Goal: Task Accomplishment & Management: Complete application form

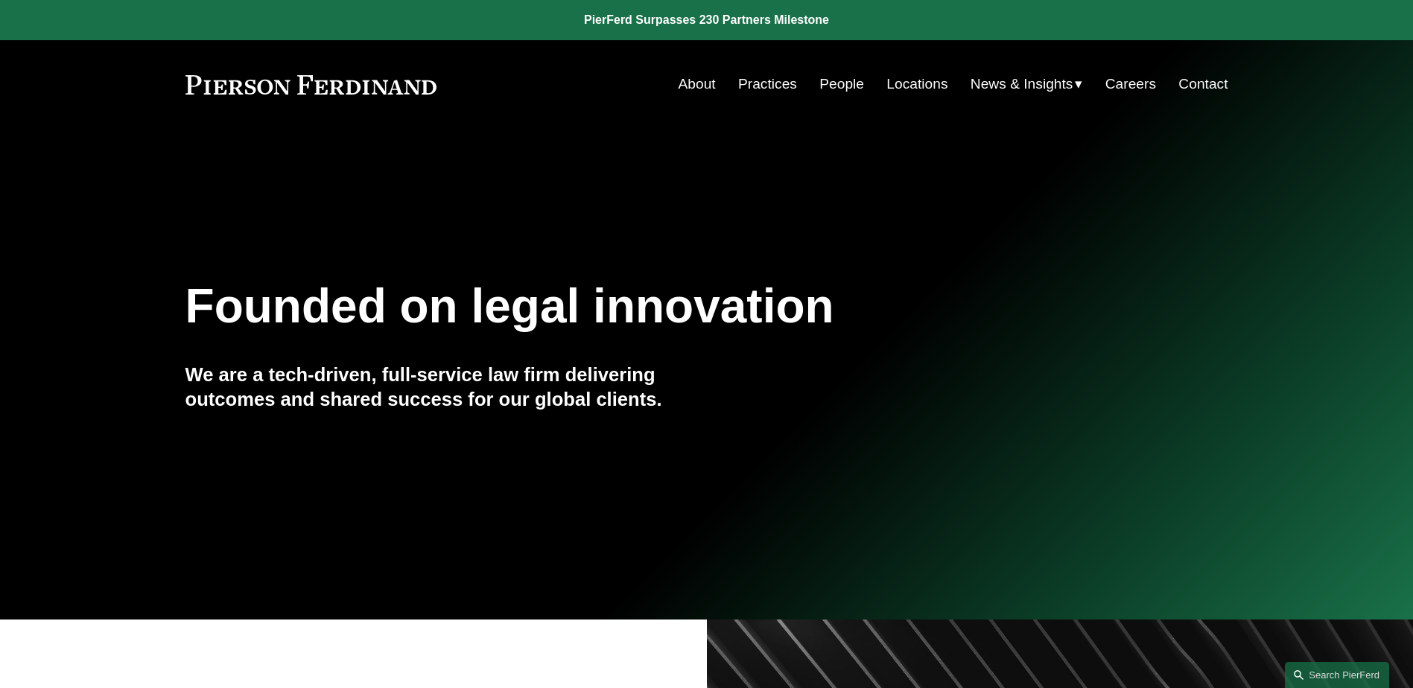
click at [1123, 83] on link "Careers" at bounding box center [1130, 84] width 51 height 28
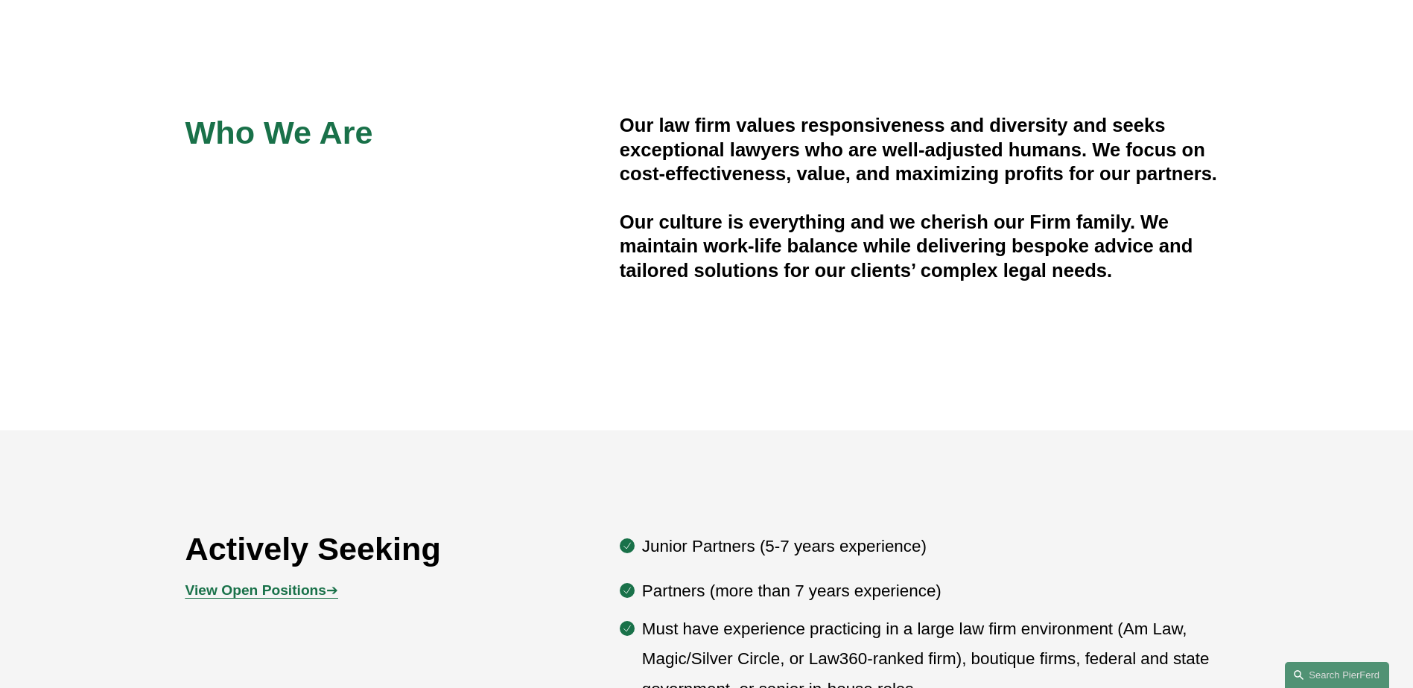
scroll to position [670, 0]
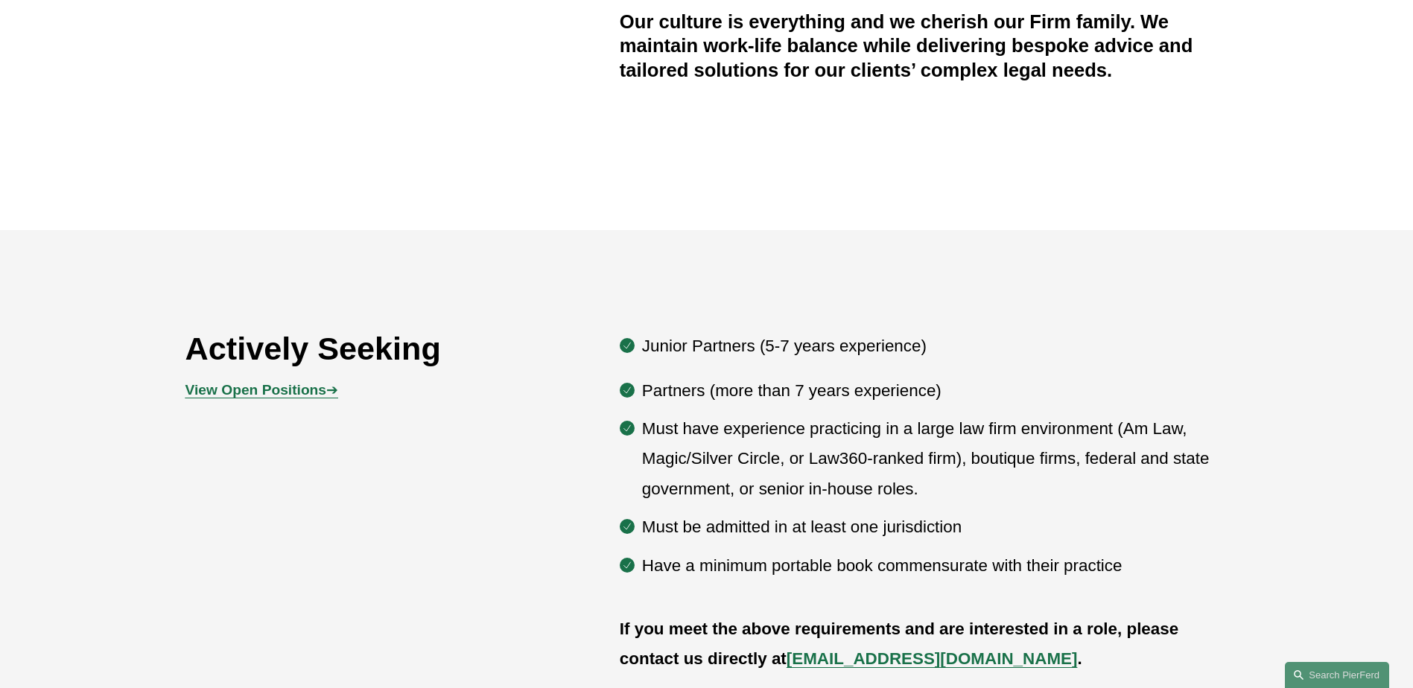
click at [299, 387] on strong "View Open Positions" at bounding box center [255, 390] width 141 height 16
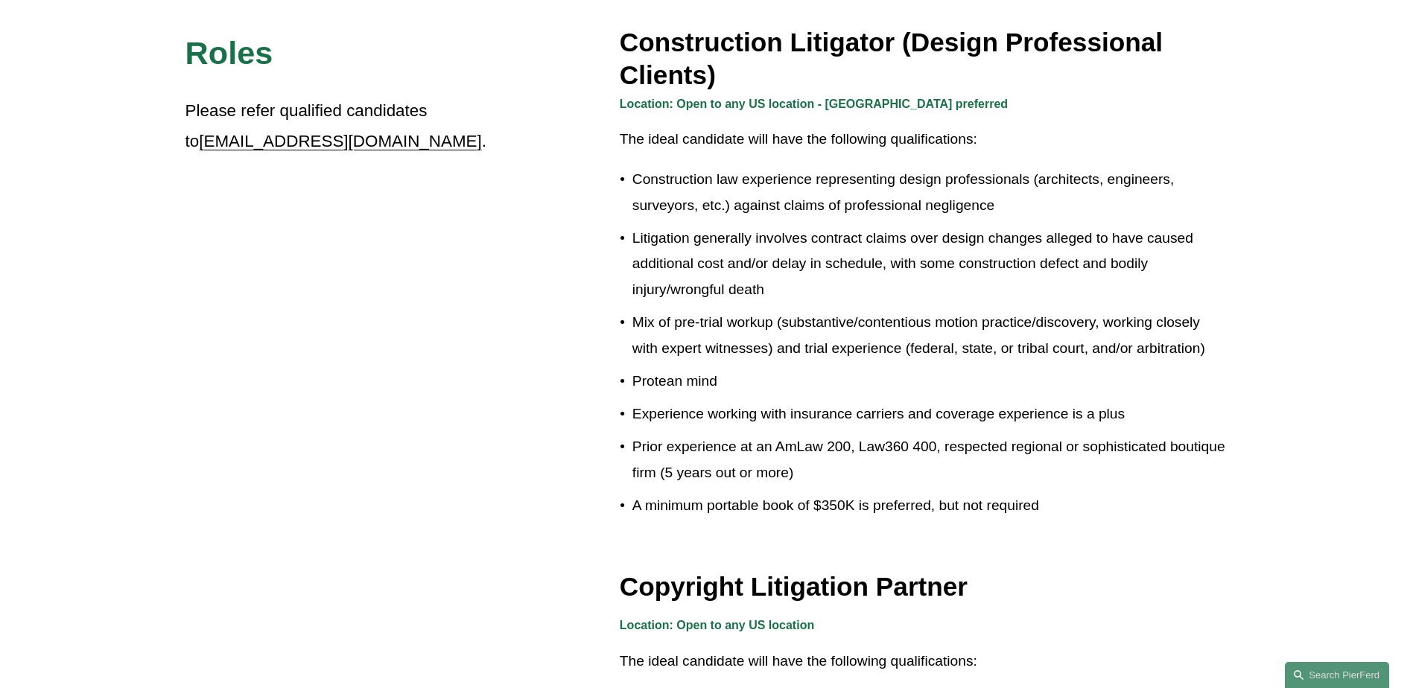
scroll to position [1415, 0]
